Goal: Task Accomplishment & Management: Complete application form

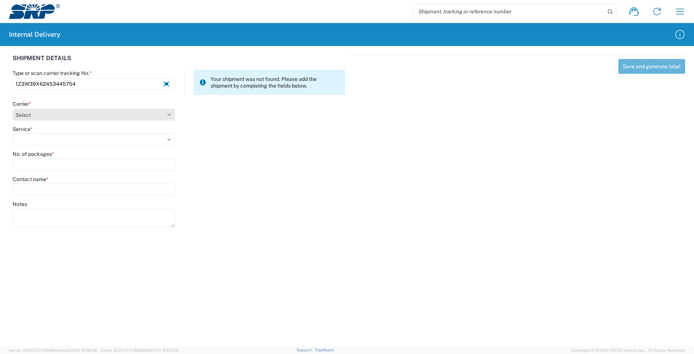
type input "1Z3W39X62453445754"
click at [50, 113] on select "Select AcctPay Amazon Logistics ATI Trucking BC Dimerco Logistics Empire Southw…" at bounding box center [94, 115] width 162 height 12
select select "12"
click at [13, 109] on select "Select AcctPay Amazon Logistics ATI Trucking BC Dimerco Logistics Empire Southw…" at bounding box center [94, 115] width 162 height 12
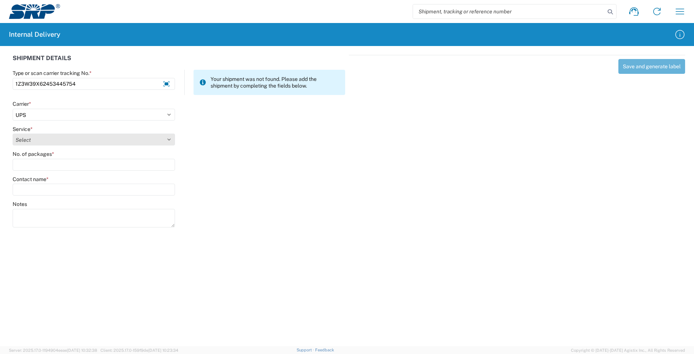
click at [36, 139] on select "Select 2nd Day Air 2nd Day Air A.M. 3 Day Select Basic BOUND PRINTED MATTER, UP…" at bounding box center [94, 139] width 162 height 12
select select "43"
click at [36, 140] on select "Select 2nd Day Air 2nd Day Air A.M. 3 Day Select Basic BOUND PRINTED MATTER, UP…" at bounding box center [94, 139] width 162 height 12
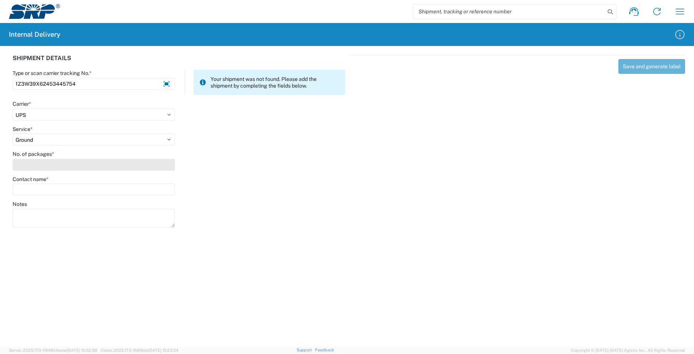
click at [37, 162] on input "No. of packages *" at bounding box center [94, 165] width 162 height 12
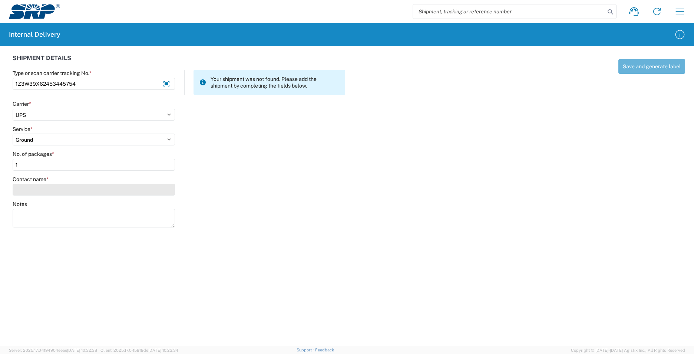
type input "1"
click at [38, 191] on input "Contact name *" at bounding box center [94, 189] width 162 height 12
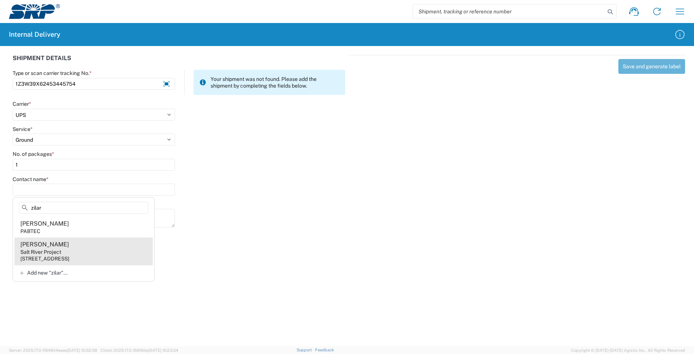
type input "zilar"
click at [78, 252] on agx-address-suggestion-item "Curtis Zilar Salt River Project 1500 N Mill Ave, PAB15W, Tempe, AZ, 85281, US" at bounding box center [83, 250] width 138 height 27
type input "Curtis Zilar"
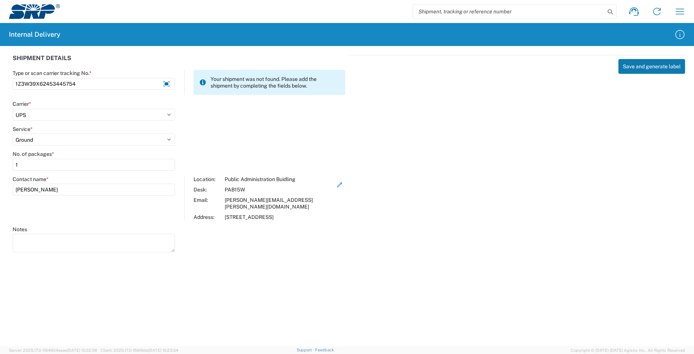
click at [655, 62] on button "Save and generate label" at bounding box center [651, 66] width 67 height 15
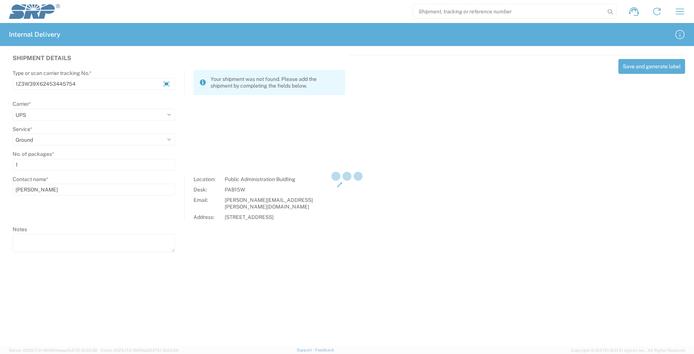
select select
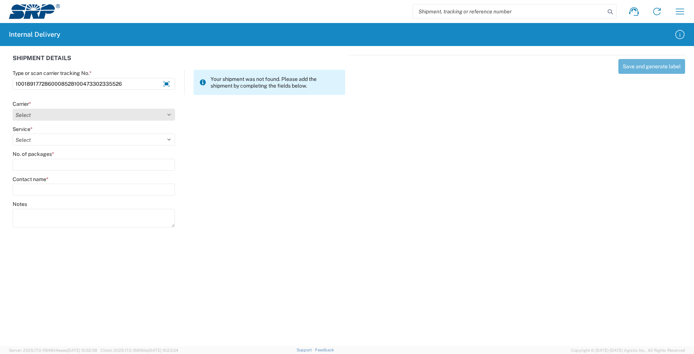
type input "1001891772860008528100473302335526"
click at [41, 117] on select "Select AcctPay Amazon Logistics ATI Trucking BC Dimerco Logistics Empire Southw…" at bounding box center [94, 115] width 162 height 12
select select "5"
click at [13, 109] on select "Select AcctPay Amazon Logistics ATI Trucking BC Dimerco Logistics Empire Southw…" at bounding box center [94, 115] width 162 height 12
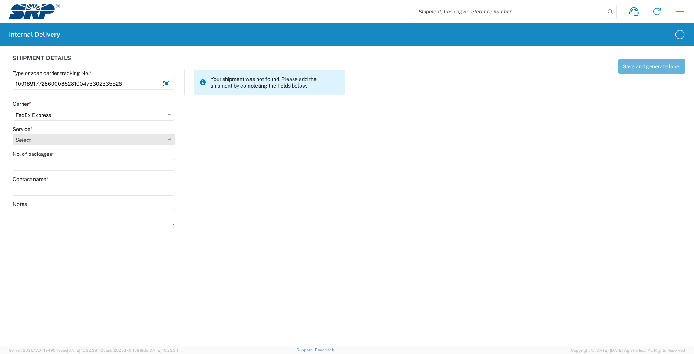
click at [45, 139] on select "Select 1Day Freight 2Day 2Day AM 2Day AM One Rate 2Day Freight 2Day One Rate 3 …" at bounding box center [94, 139] width 162 height 12
select select "8"
click at [45, 139] on select "Select 1Day Freight 2Day 2Day AM 2Day AM One Rate 2Day Freight 2Day One Rate 3 …" at bounding box center [94, 139] width 162 height 12
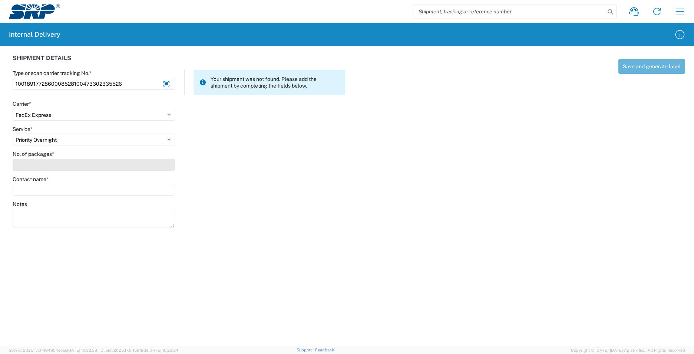
click at [33, 163] on input "No. of packages *" at bounding box center [94, 165] width 162 height 12
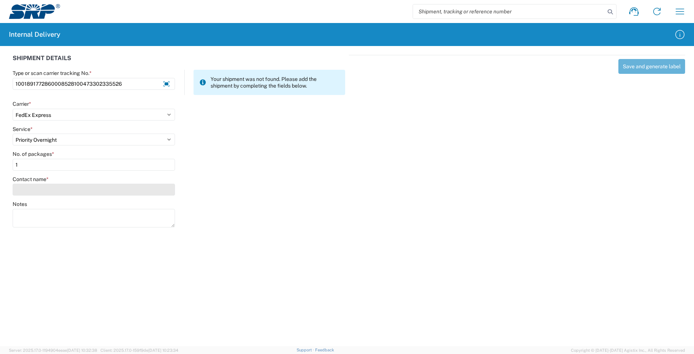
type input "1"
click at [33, 192] on input "Contact name *" at bounding box center [94, 189] width 162 height 12
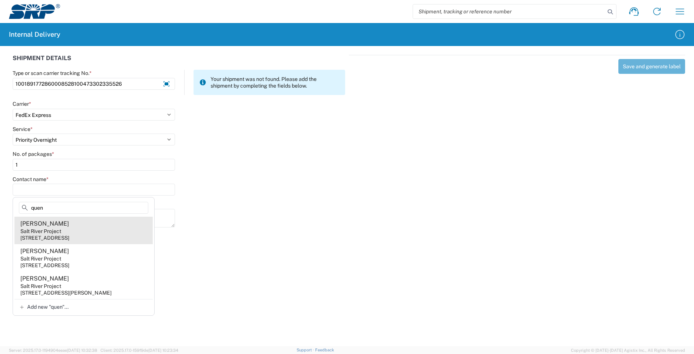
type input "quen"
click at [87, 233] on agx-address-suggestion-item "Quenten Cox Salt River Project 1500 N Mill Ave, PABTEC, Tempe, AZ, 85281, US" at bounding box center [83, 229] width 138 height 27
type input "Quenten Cox"
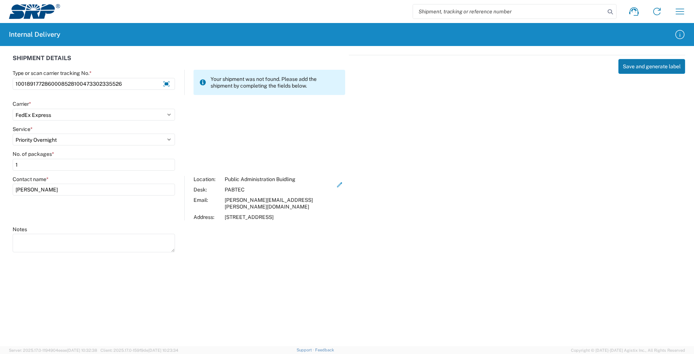
click at [629, 63] on button "Save and generate label" at bounding box center [651, 66] width 67 height 15
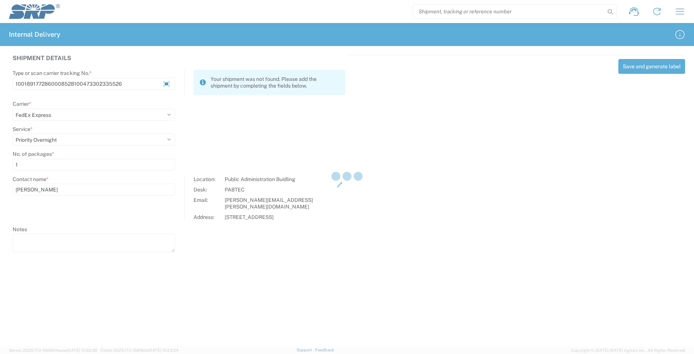
select select
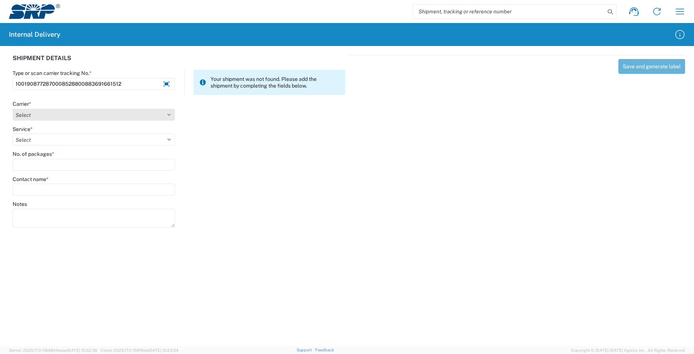
type input "1001908772870008528800883691661512"
click at [38, 114] on select "Select AcctPay Amazon Logistics ATI Trucking BC Dimerco Logistics Empire Southw…" at bounding box center [94, 115] width 162 height 12
select select "5"
click at [13, 109] on select "Select AcctPay Amazon Logistics ATI Trucking BC Dimerco Logistics Empire Southw…" at bounding box center [94, 115] width 162 height 12
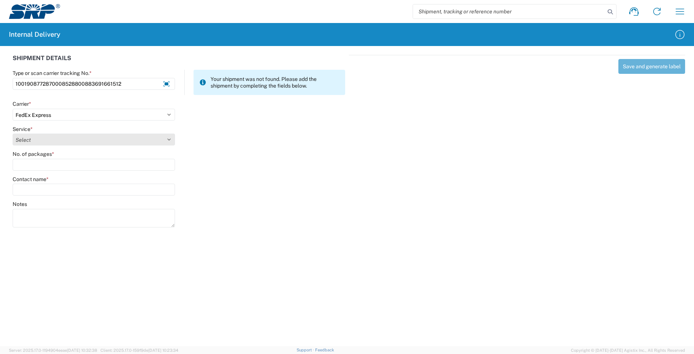
click at [36, 142] on select "Select 1Day Freight 2Day 2Day AM 2Day AM One Rate 2Day Freight 2Day One Rate 3 …" at bounding box center [94, 139] width 162 height 12
select select "7"
click at [36, 142] on select "Select 1Day Freight 2Day 2Day AM 2Day AM One Rate 2Day Freight 2Day One Rate 3 …" at bounding box center [94, 139] width 162 height 12
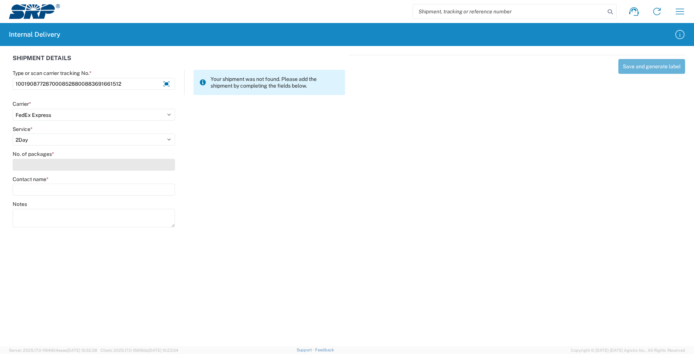
click at [36, 163] on input "No. of packages *" at bounding box center [94, 165] width 162 height 12
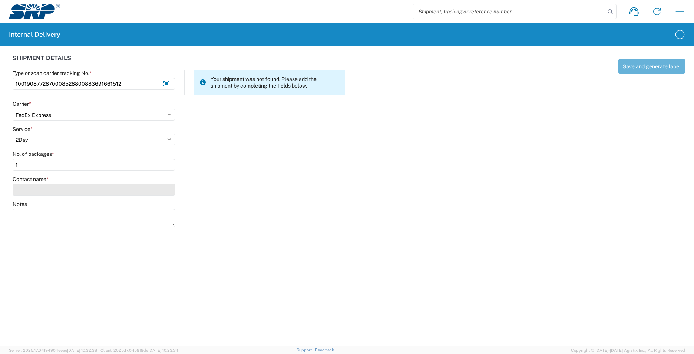
type input "1"
click at [41, 188] on input "Contact name *" at bounding box center [94, 189] width 162 height 12
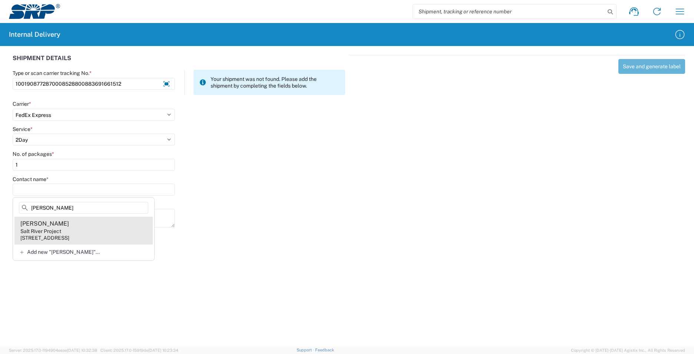
type input "kaye"
click at [85, 232] on agx-address-suggestion-item "Kaye Bockmann Salt River Project 1500 N Mill Ave, PAB10W, Tempe, AZ, 85281, US" at bounding box center [83, 229] width 138 height 27
type input "Kaye Bockmann"
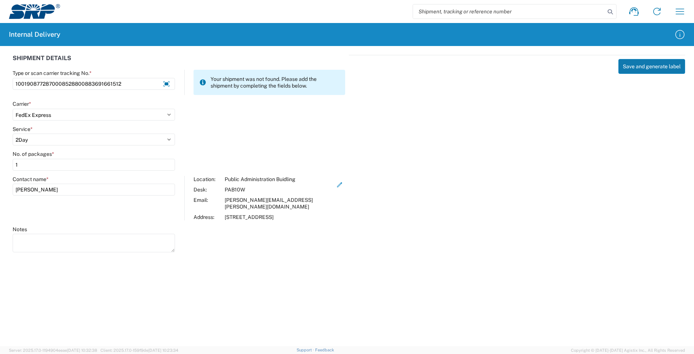
click at [643, 72] on button "Save and generate label" at bounding box center [651, 66] width 67 height 15
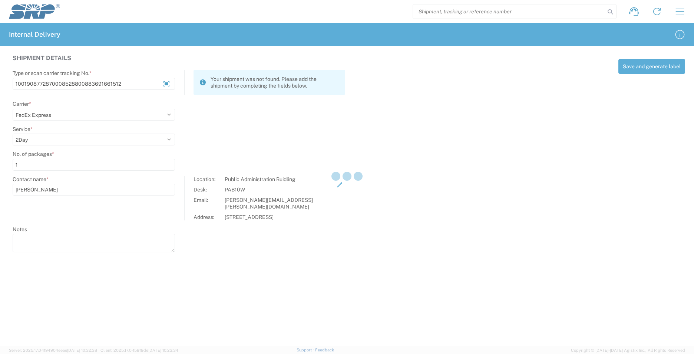
select select
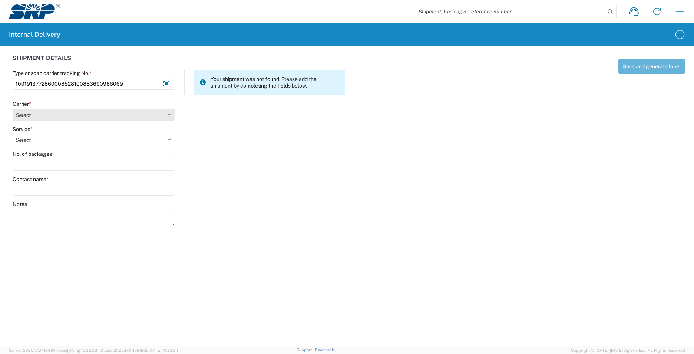
type input "1001913772860008528100883690986069"
click at [28, 116] on select "Select AcctPay Amazon Logistics ATI Trucking BC Dimerco Logistics Empire Southw…" at bounding box center [94, 115] width 162 height 12
select select "5"
click at [13, 109] on select "Select AcctPay Amazon Logistics ATI Trucking BC Dimerco Logistics Empire Southw…" at bounding box center [94, 115] width 162 height 12
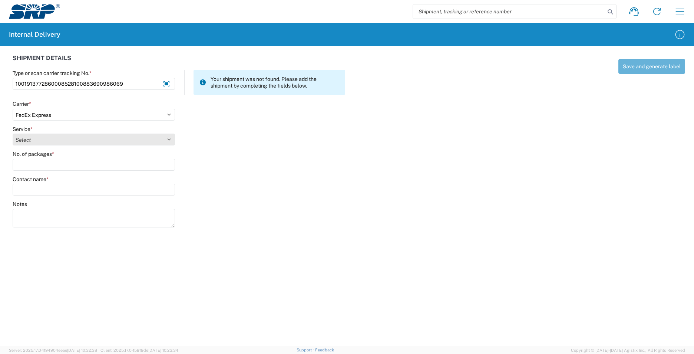
click at [38, 140] on select "Select 1Day Freight 2Day 2Day AM 2Day AM One Rate 2Day Freight 2Day One Rate 3 …" at bounding box center [94, 139] width 162 height 12
select select "10"
click at [38, 140] on select "Select 1Day Freight 2Day 2Day AM 2Day AM One Rate 2Day Freight 2Day One Rate 3 …" at bounding box center [94, 139] width 162 height 12
click at [51, 141] on select "Select 1Day Freight 2Day 2Day AM 2Day AM One Rate 2Day Freight 2Day One Rate 3 …" at bounding box center [94, 139] width 162 height 12
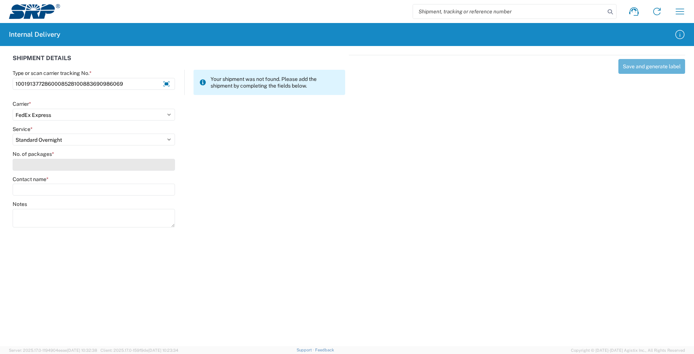
click at [30, 164] on input "No. of packages *" at bounding box center [94, 165] width 162 height 12
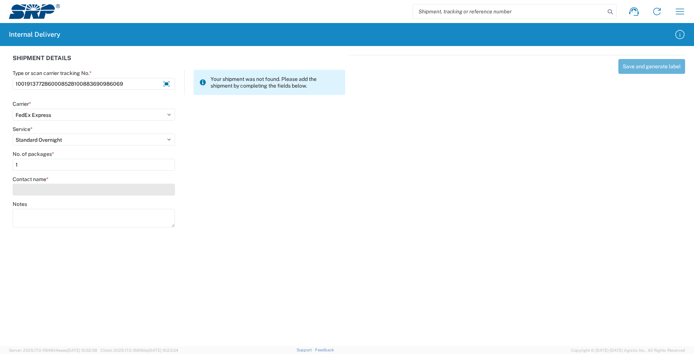
type input "1"
click at [36, 190] on input "Contact name *" at bounding box center [94, 189] width 162 height 12
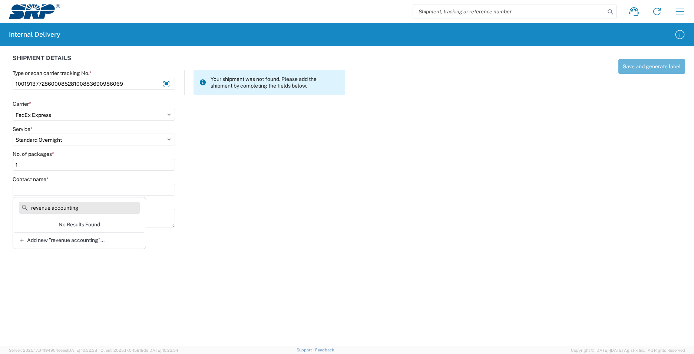
click at [57, 206] on input "revenue accounting" at bounding box center [79, 208] width 121 height 12
click at [34, 206] on input "revenue Accounting" at bounding box center [79, 208] width 121 height 12
type input "Revenue Accounting"
click at [32, 241] on span "Add new "Revenue Accounting"..." at bounding box center [67, 240] width 80 height 7
type input "Revenue Accounting"
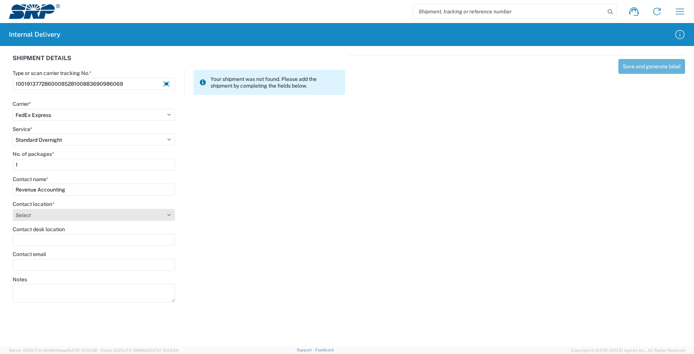
click at [40, 217] on select "Select 16th Street Facility 27th St Facility Agua Fria Generating Station Cooli…" at bounding box center [94, 215] width 162 height 12
select select "54818"
click at [13, 209] on select "Select 16th Street Facility 27th St Facility Agua Fria Generating Station Cooli…" at bounding box center [94, 215] width 162 height 12
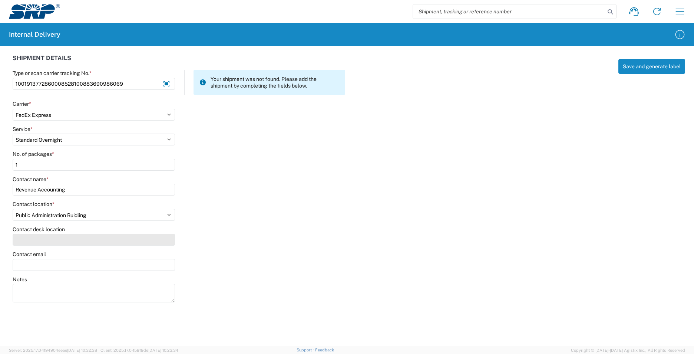
click at [32, 235] on input "Contact desk location" at bounding box center [94, 240] width 162 height 12
type input "PAB297"
click at [658, 67] on button "Save and generate label" at bounding box center [651, 66] width 67 height 15
select select
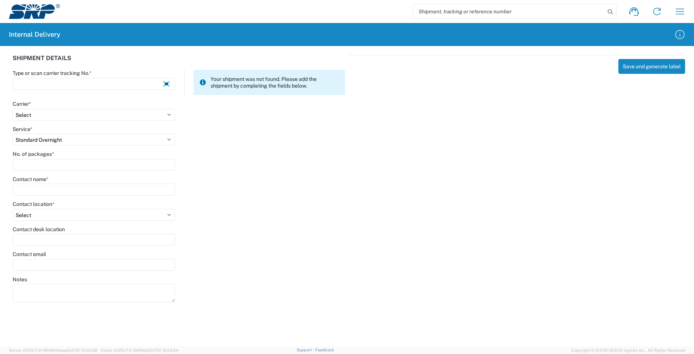
select select
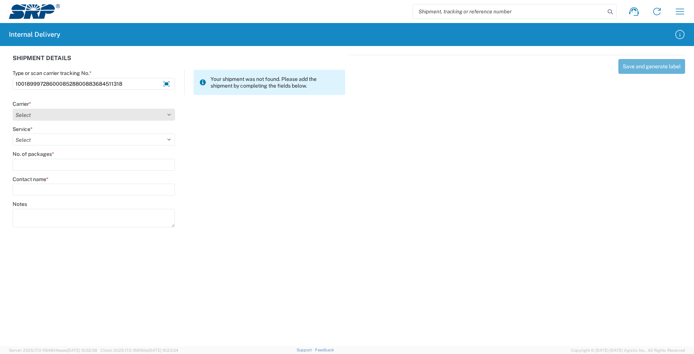
type input "1001899972860008528800883684511318"
click at [62, 119] on select "Select AcctPay Amazon Logistics ATI Trucking BC Dimerco Logistics Empire Southw…" at bounding box center [94, 115] width 162 height 12
select select "5"
click at [13, 109] on select "Select AcctPay Amazon Logistics ATI Trucking BC Dimerco Logistics Empire Southw…" at bounding box center [94, 115] width 162 height 12
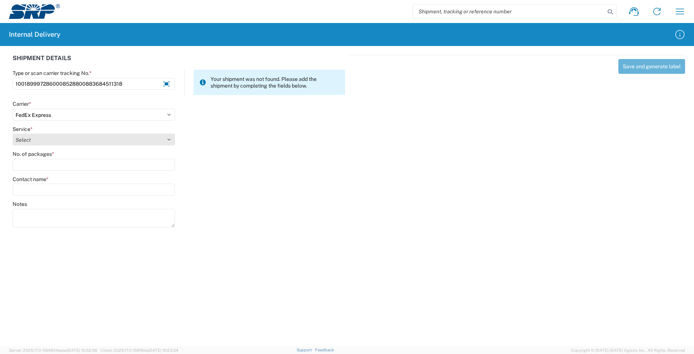
select select "8"
click at [32, 141] on select "Select 1Day Freight 2Day 2Day AM 2Day AM One Rate 2Day Freight 2Day One Rate 3 …" at bounding box center [94, 139] width 162 height 12
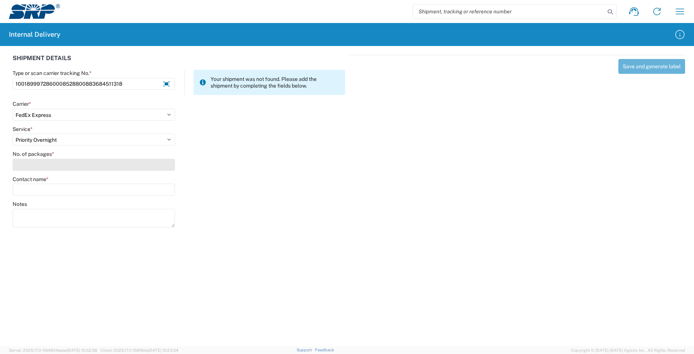
click at [32, 161] on input "No. of packages *" at bounding box center [94, 165] width 162 height 12
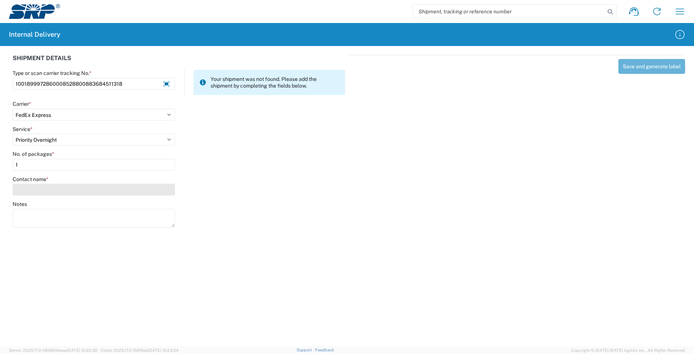
type input "1"
click at [27, 191] on input "Contact name *" at bounding box center [94, 189] width 162 height 12
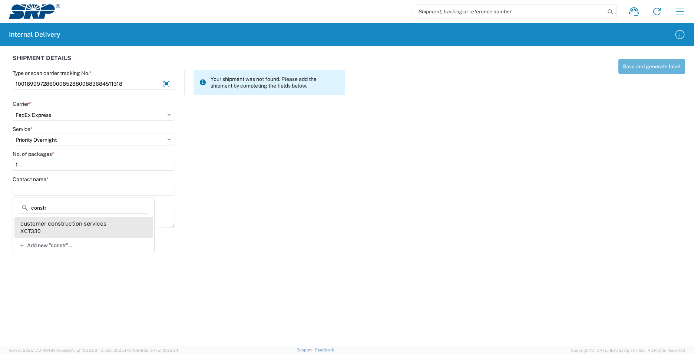
type input "constr"
click at [94, 227] on div "customer construction services" at bounding box center [63, 223] width 86 height 8
type input "customer construction services"
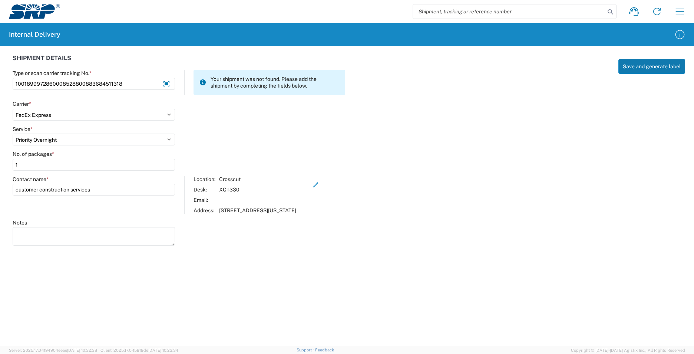
click at [642, 66] on button "Save and generate label" at bounding box center [651, 66] width 67 height 15
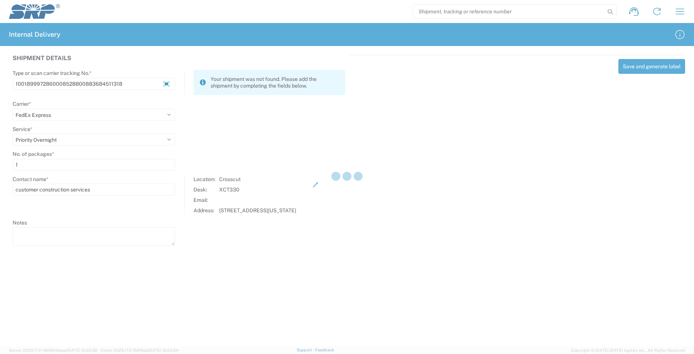
select select
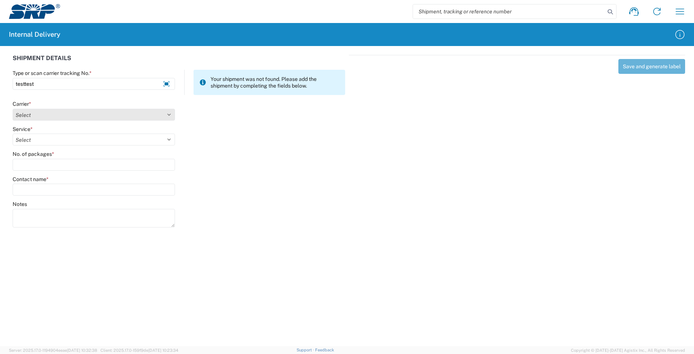
type input "testtest"
click at [59, 113] on select "Select AcctPay Amazon Logistics ATI Trucking BC Dimerco Logistics Empire Southw…" at bounding box center [94, 115] width 162 height 12
select select "12"
click at [13, 109] on select "Select AcctPay Amazon Logistics ATI Trucking BC Dimerco Logistics Empire Southw…" at bounding box center [94, 115] width 162 height 12
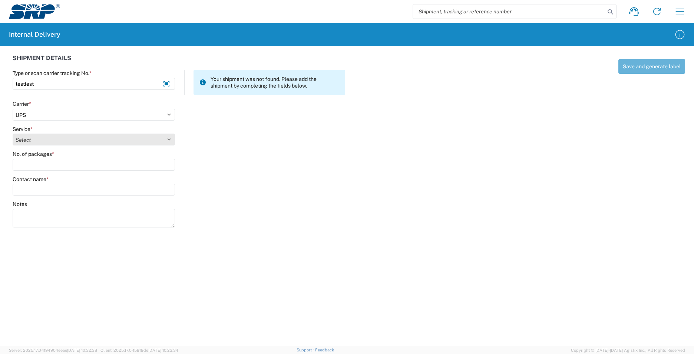
click at [36, 143] on select "Select 2nd Day Air 2nd Day Air A.M. 3 Day Select Basic BOUND PRINTED MATTER, UP…" at bounding box center [94, 139] width 162 height 12
select select "43"
click at [32, 140] on select "Select 2nd Day Air 2nd Day Air A.M. 3 Day Select Basic BOUND PRINTED MATTER, UP…" at bounding box center [94, 139] width 162 height 12
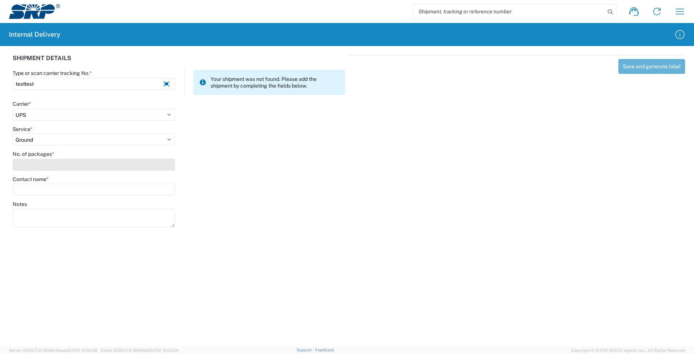
click at [35, 165] on input "No. of packages *" at bounding box center [94, 165] width 162 height 12
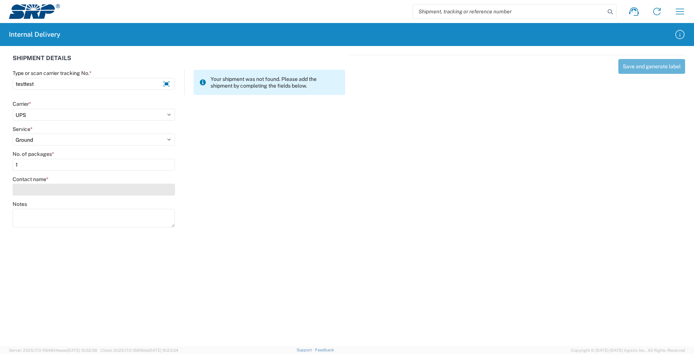
type input "1"
click at [40, 191] on input "Contact name *" at bounding box center [94, 189] width 162 height 12
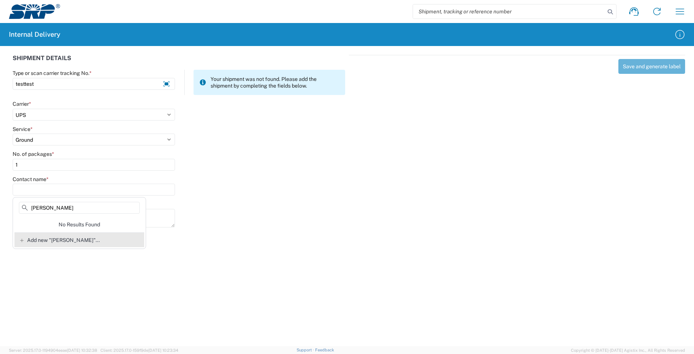
type input "mannie bennny"
click at [29, 239] on span "Add new "mannie bennny"..." at bounding box center [63, 240] width 73 height 7
type input "mannie bennny"
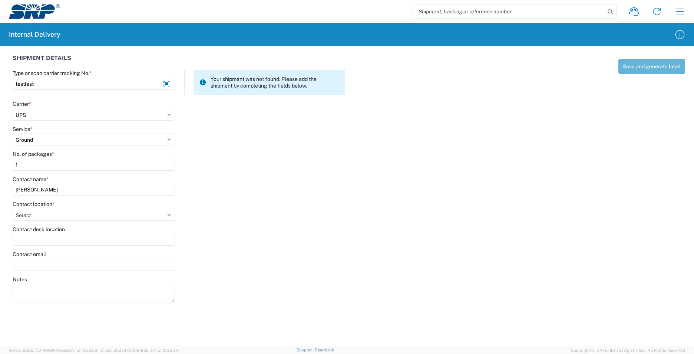
click at [29, 239] on input "Contact desk location" at bounding box center [94, 240] width 162 height 12
click at [70, 212] on select "Select 16th Street Facility 27th St Facility Agua Fria Generating Station Cooli…" at bounding box center [94, 215] width 162 height 12
select select "54813"
click at [13, 209] on select "Select 16th Street Facility 27th St Facility Agua Fria Generating Station Cooli…" at bounding box center [94, 215] width 162 height 12
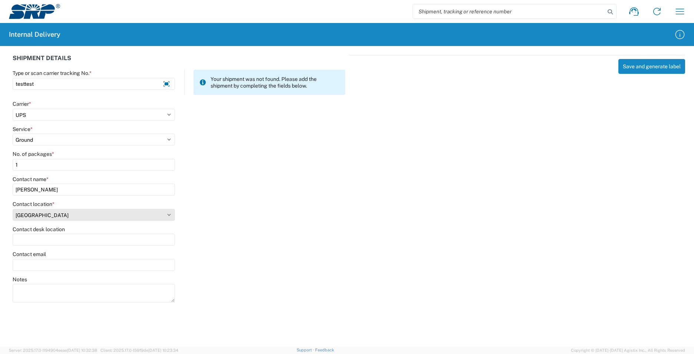
click at [168, 215] on select "Select 16th Street Facility 27th St Facility Agua Fria Generating Station Cooli…" at bounding box center [94, 215] width 162 height 12
click at [267, 198] on div "Contact name * mannie bennny" at bounding box center [179, 188] width 340 height 25
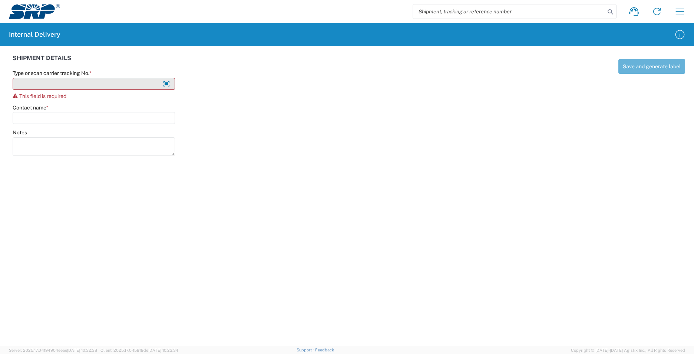
click at [52, 86] on input "Type or scan carrier tracking No. *" at bounding box center [94, 84] width 162 height 12
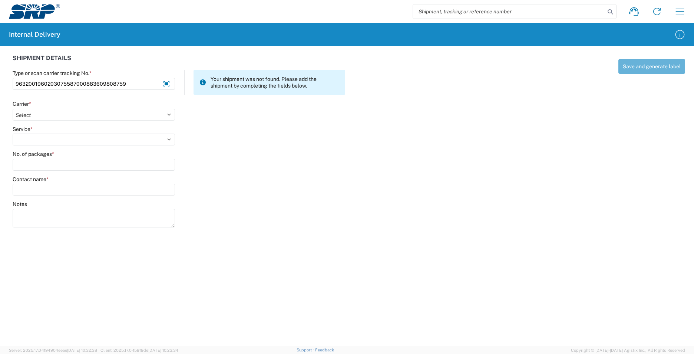
type input "9632001960203075587000883609808759"
click at [55, 112] on select "Select AcctPay Amazon Logistics ATI Trucking BC Dimerco Logistics Empire Southw…" at bounding box center [94, 115] width 162 height 12
select select "5"
click at [13, 109] on select "Select AcctPay Amazon Logistics ATI Trucking BC Dimerco Logistics Empire Southw…" at bounding box center [94, 115] width 162 height 12
click at [33, 136] on select "Select 1Day Freight 2Day 2Day AM 2Day AM One Rate 2Day Freight 2Day One Rate 3 …" at bounding box center [94, 139] width 162 height 12
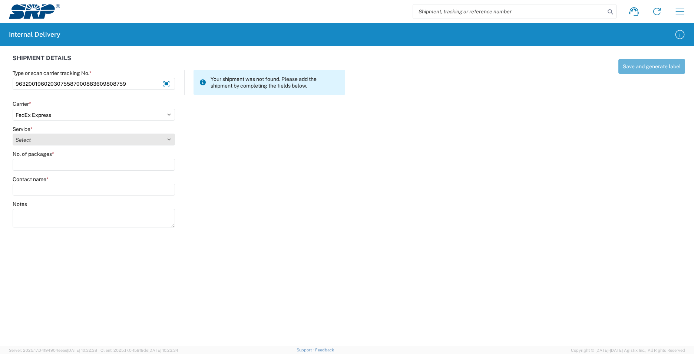
select select "12"
click at [27, 143] on select "Select 1Day Freight 2Day 2Day AM 2Day AM One Rate 2Day Freight 2Day One Rate 3 …" at bounding box center [94, 139] width 162 height 12
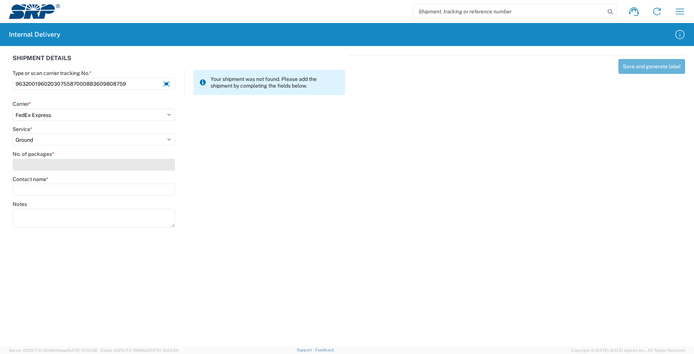
click at [26, 169] on input "No. of packages *" at bounding box center [94, 165] width 162 height 12
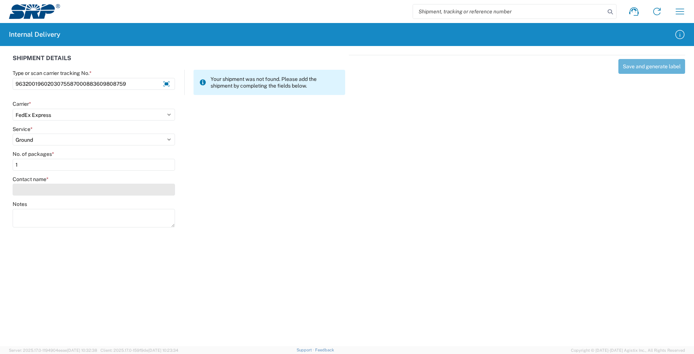
type input "1"
click at [29, 189] on input "Contact name *" at bounding box center [94, 189] width 162 height 12
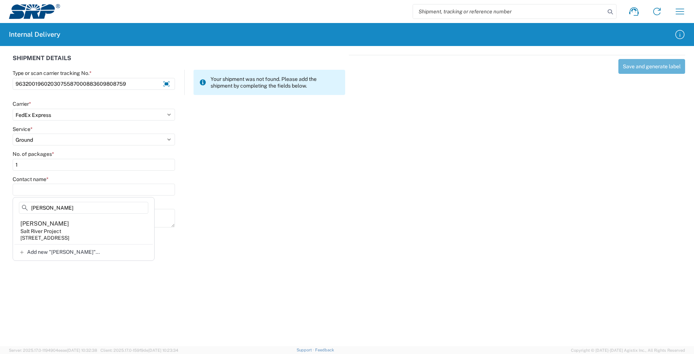
type input "[PERSON_NAME]"
click at [97, 232] on agx-address-suggestion-item "[PERSON_NAME] Salt River Project [STREET_ADDRESS]" at bounding box center [83, 229] width 138 height 27
type input "[PERSON_NAME]"
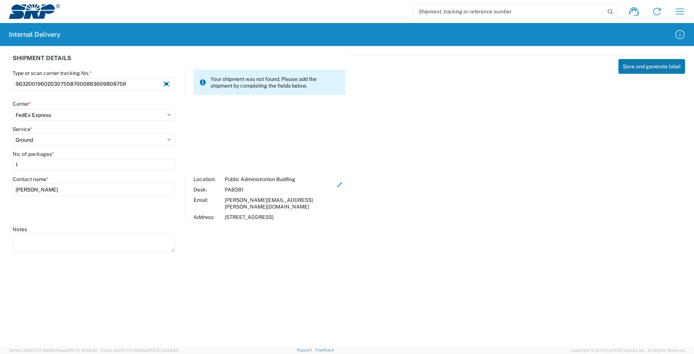
click at [662, 63] on button "Save and generate label" at bounding box center [651, 66] width 67 height 15
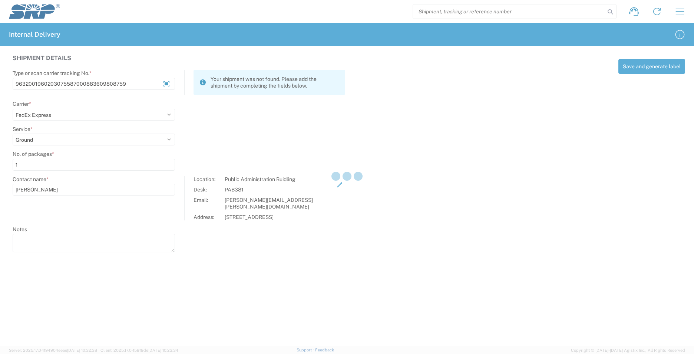
select select
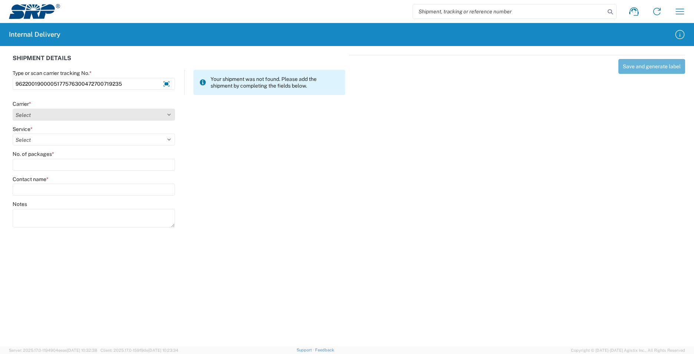
type input "9622001900005177576300472700719235"
click at [36, 116] on select "Select AcctPay Amazon Logistics ATI Trucking BC Dimerco Logistics Empire Southw…" at bounding box center [94, 115] width 162 height 12
select select "5"
click at [13, 109] on select "Select AcctPay Amazon Logistics ATI Trucking BC Dimerco Logistics Empire Southw…" at bounding box center [94, 115] width 162 height 12
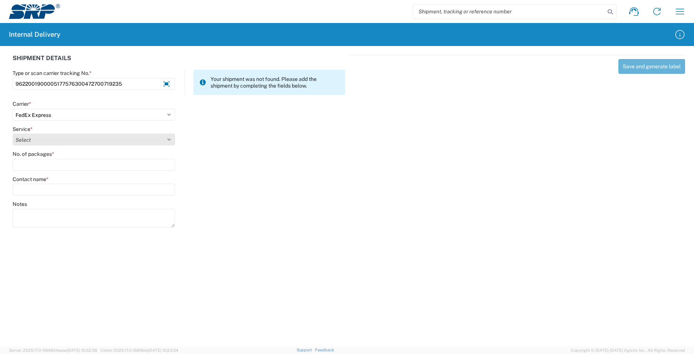
click at [26, 141] on select "Select 1Day Freight 2Day 2Day AM 2Day AM One Rate 2Day Freight 2Day One Rate 3 …" at bounding box center [94, 139] width 162 height 12
select select "12"
click at [26, 141] on select "Select 1Day Freight 2Day 2Day AM 2Day AM One Rate 2Day Freight 2Day One Rate 3 …" at bounding box center [94, 139] width 162 height 12
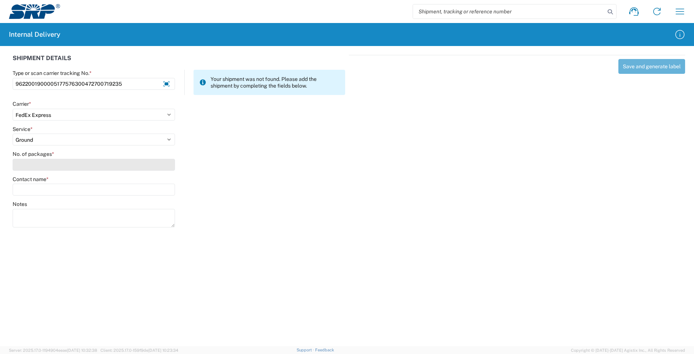
click at [32, 163] on input "No. of packages *" at bounding box center [94, 165] width 162 height 12
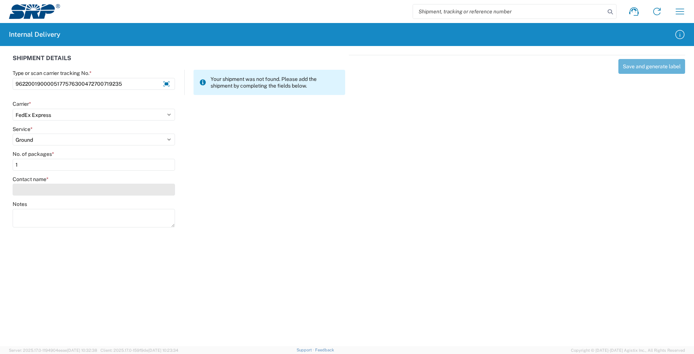
type input "1"
click at [42, 188] on input "Contact name *" at bounding box center [94, 189] width 162 height 12
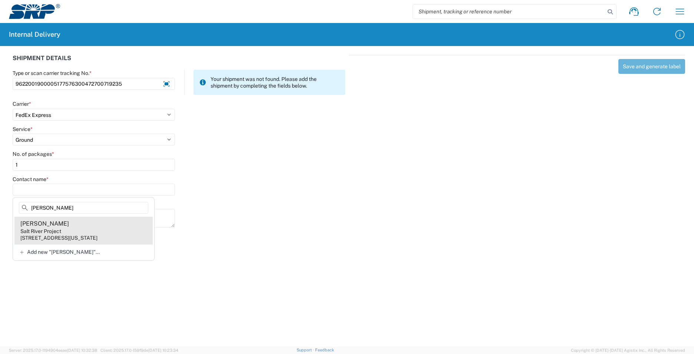
type input "[PERSON_NAME]"
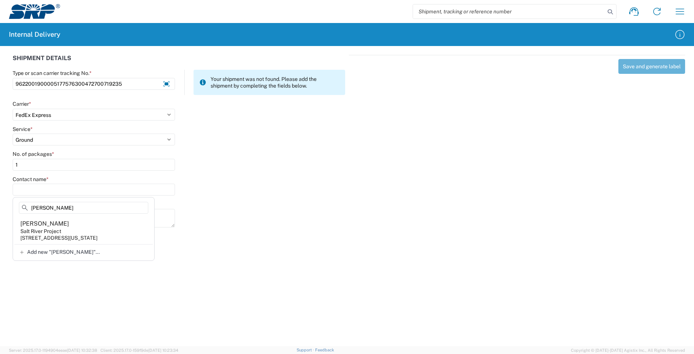
click at [97, 234] on div "[STREET_ADDRESS][US_STATE]" at bounding box center [58, 237] width 77 height 7
type input "[PERSON_NAME]"
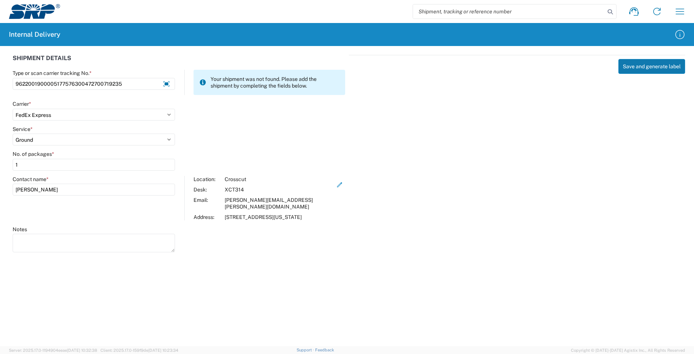
click at [659, 66] on button "Save and generate label" at bounding box center [651, 66] width 67 height 15
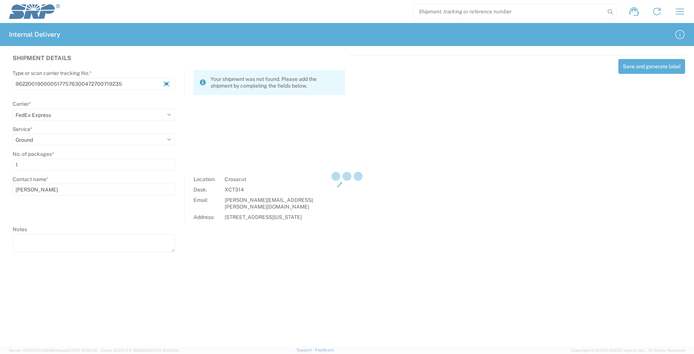
select select
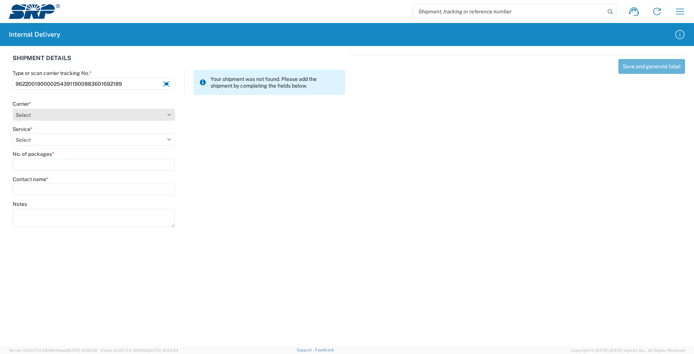
type input "9622001900002543911900883601692189"
click at [58, 113] on select "Select AcctPay Amazon Logistics ATI Trucking BC Dimerco Logistics Empire Southw…" at bounding box center [94, 115] width 162 height 12
select select "5"
click at [13, 109] on select "Select AcctPay Amazon Logistics ATI Trucking BC Dimerco Logistics Empire Southw…" at bounding box center [94, 115] width 162 height 12
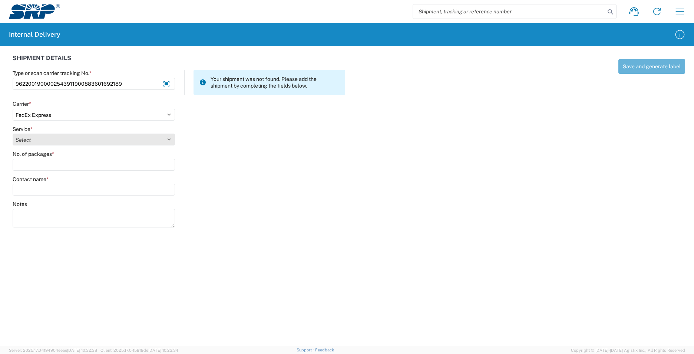
click at [38, 140] on select "Select 1Day Freight 2Day 2Day AM 2Day AM One Rate 2Day Freight 2Day One Rate 3 …" at bounding box center [94, 139] width 162 height 12
select select "12"
click at [37, 140] on select "Select 1Day Freight 2Day 2Day AM 2Day AM One Rate 2Day Freight 2Day One Rate 3 …" at bounding box center [94, 139] width 162 height 12
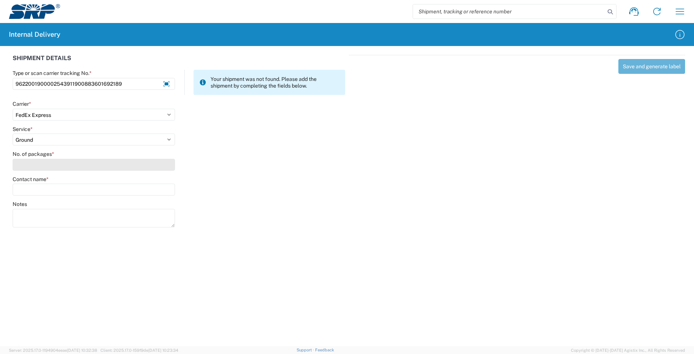
click at [30, 165] on input "No. of packages *" at bounding box center [94, 165] width 162 height 12
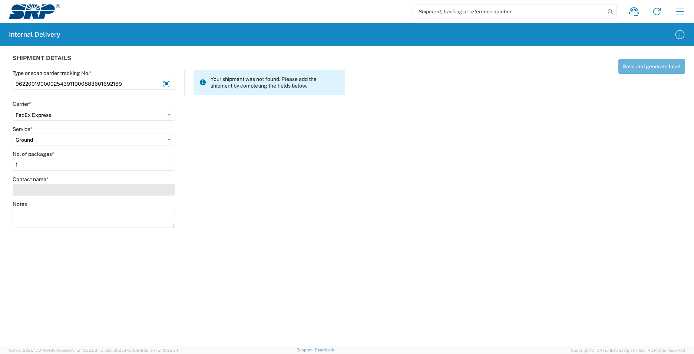
type input "1"
click at [40, 189] on input "Contact name *" at bounding box center [94, 189] width 162 height 12
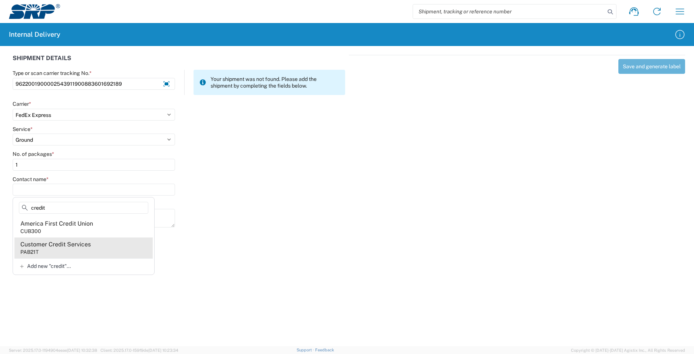
type input "credit"
drag, startPoint x: 78, startPoint y: 252, endPoint x: 120, endPoint y: 244, distance: 42.3
click at [79, 251] on agx-address-suggestion-item "Customer Credit Services PAB21T" at bounding box center [83, 247] width 138 height 21
type input "Customer Credit Services"
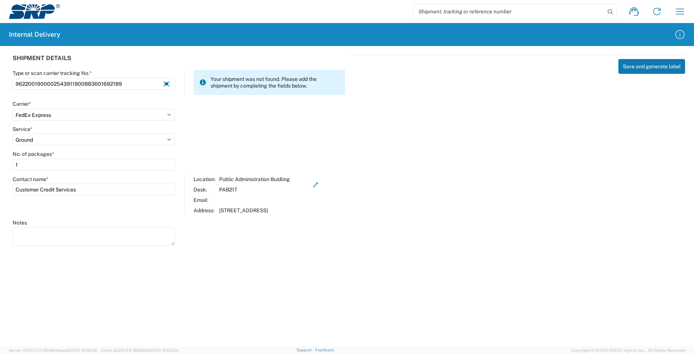
click at [640, 64] on button "Save and generate label" at bounding box center [651, 66] width 67 height 15
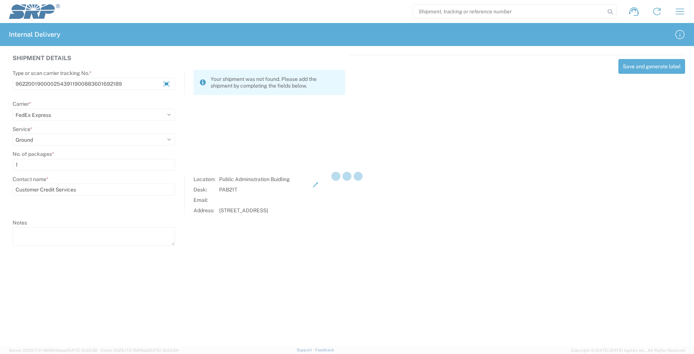
select select
